Goal: Find specific page/section: Locate a particular part of the current website

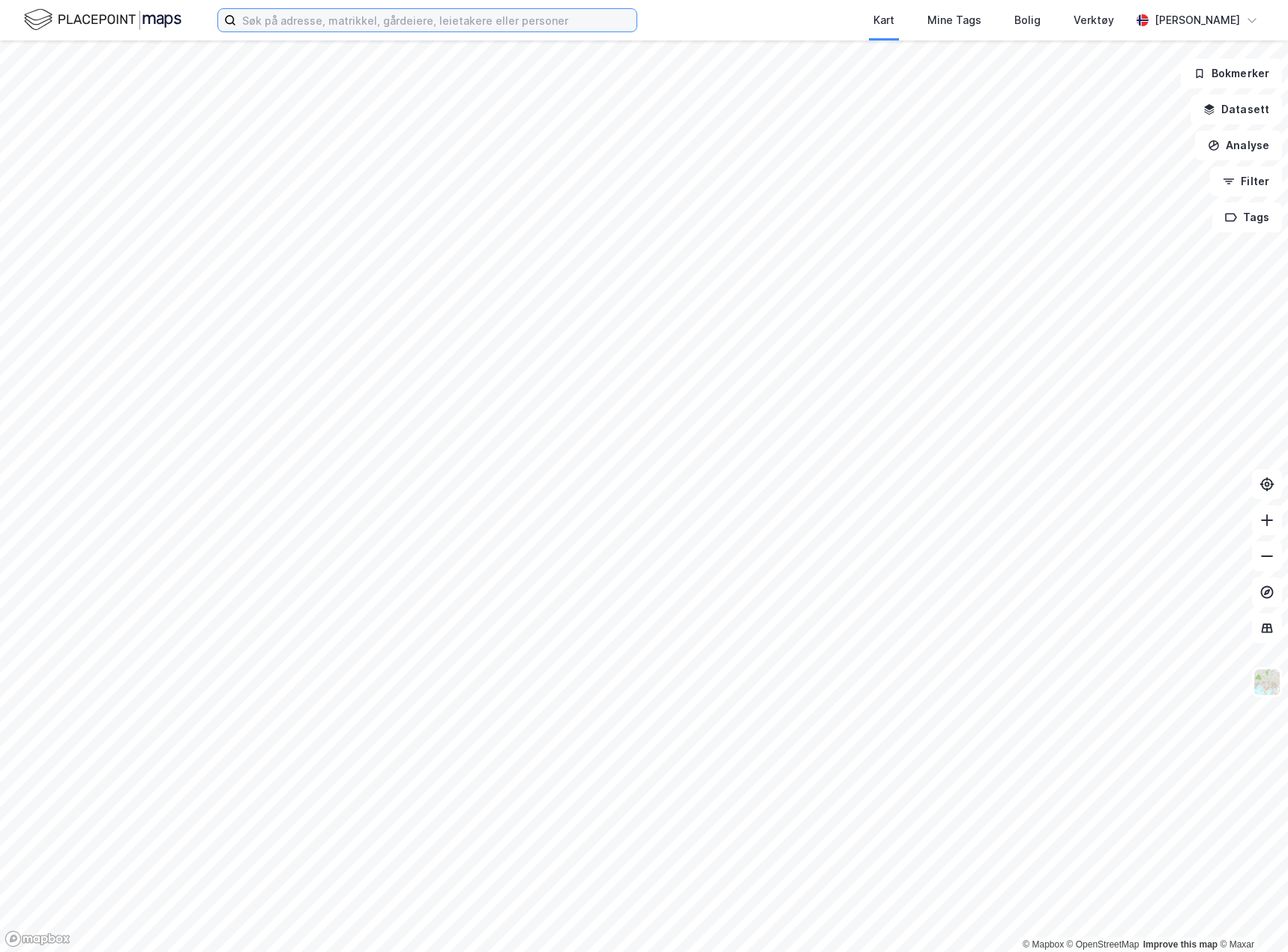
click at [291, 16] on input at bounding box center [436, 20] width 401 height 22
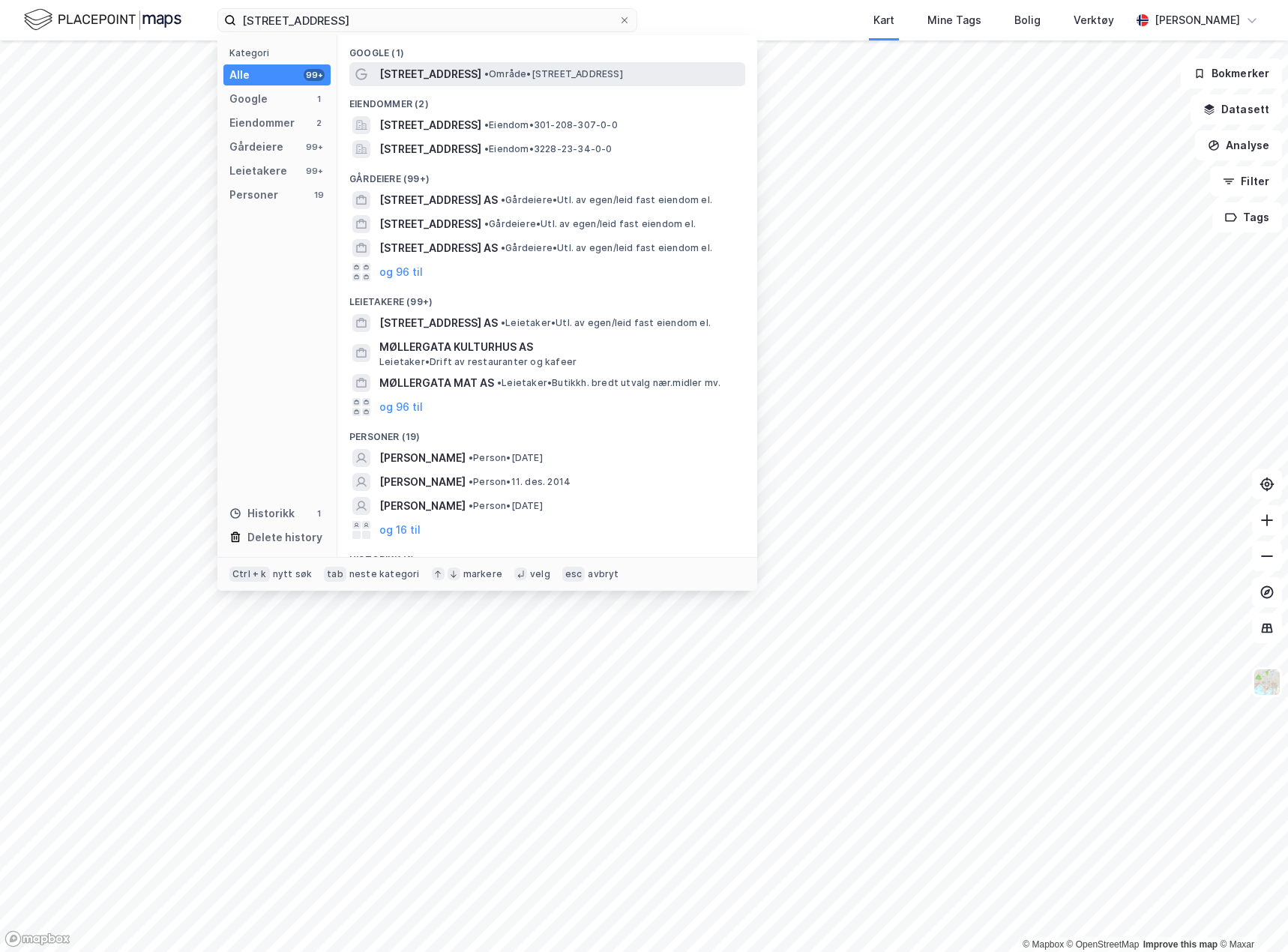
click at [399, 68] on span "[STREET_ADDRESS]" at bounding box center [430, 74] width 102 height 18
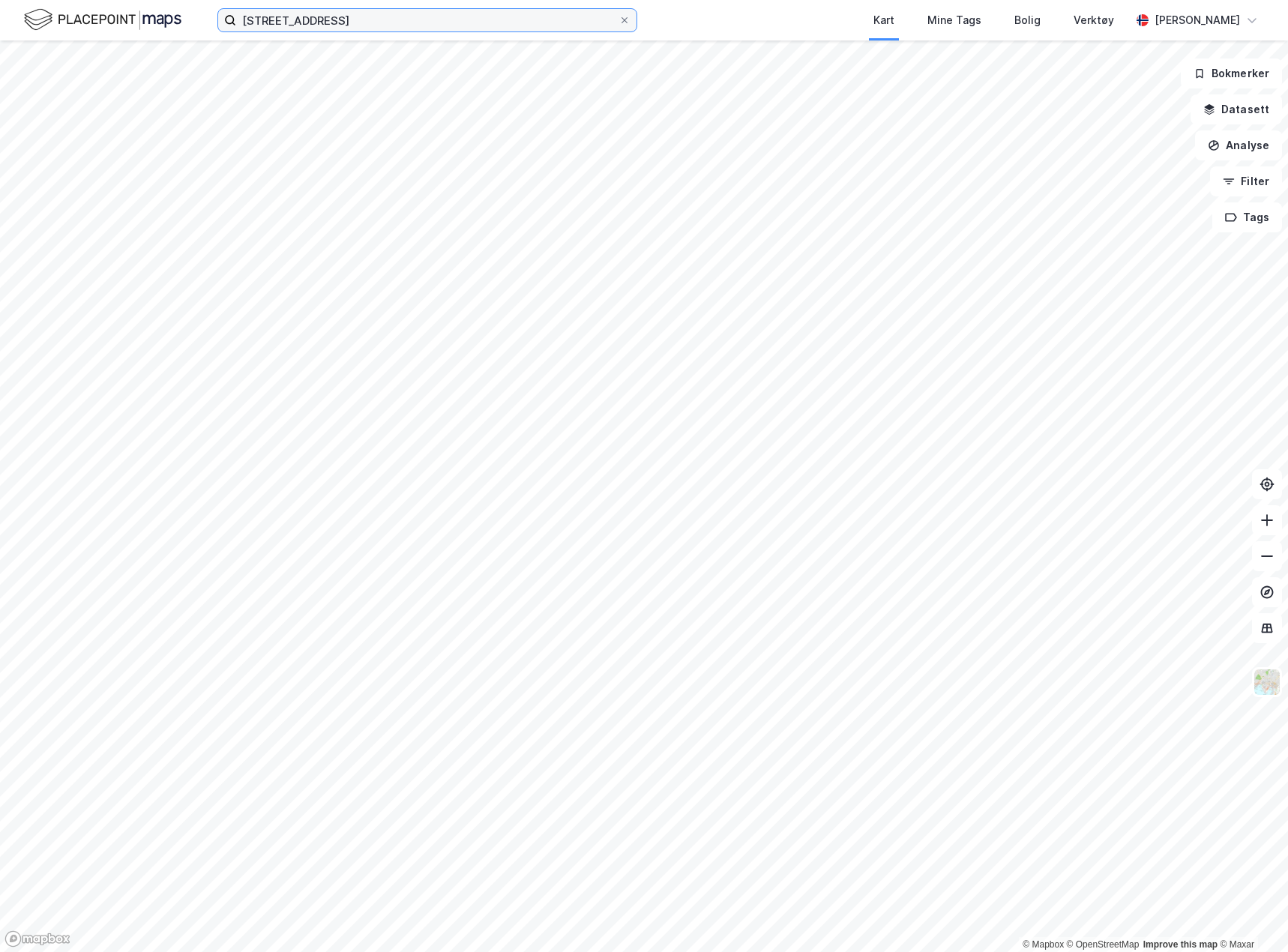
click at [340, 22] on input "[STREET_ADDRESS]" at bounding box center [427, 20] width 382 height 22
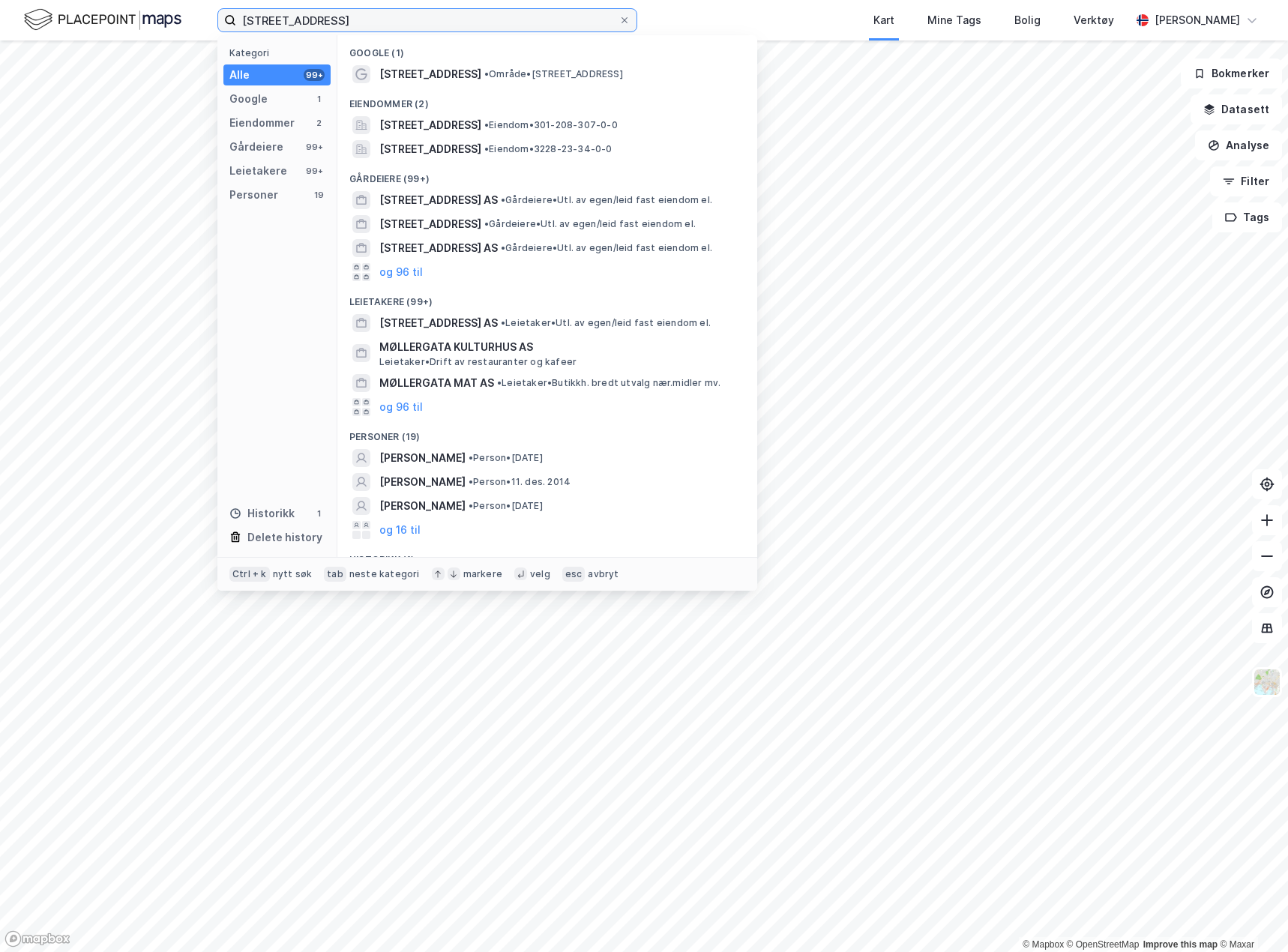
type input "[STREET_ADDRESS]"
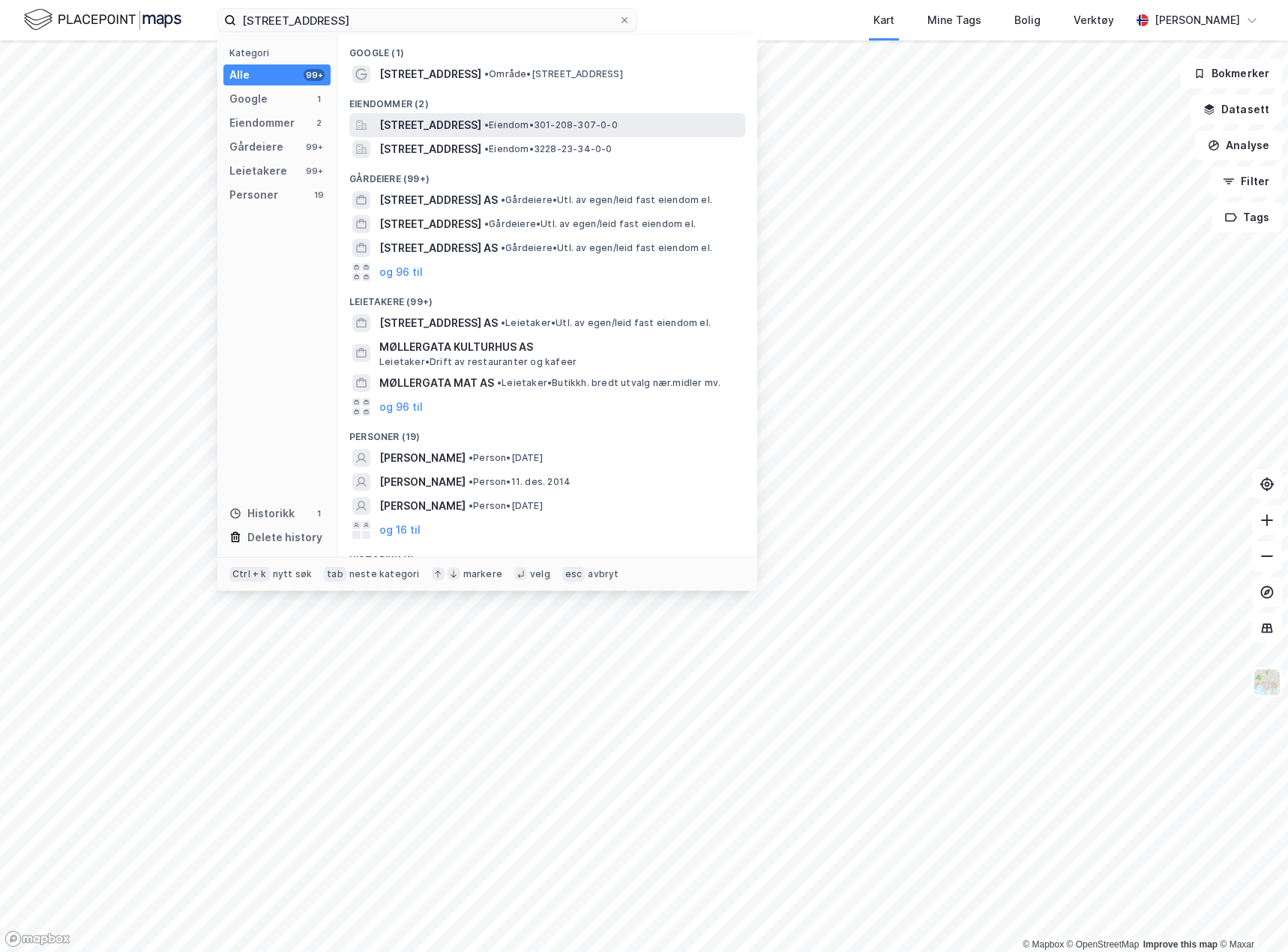
click at [403, 122] on span "[STREET_ADDRESS]" at bounding box center [430, 125] width 102 height 18
